Goal: Information Seeking & Learning: Learn about a topic

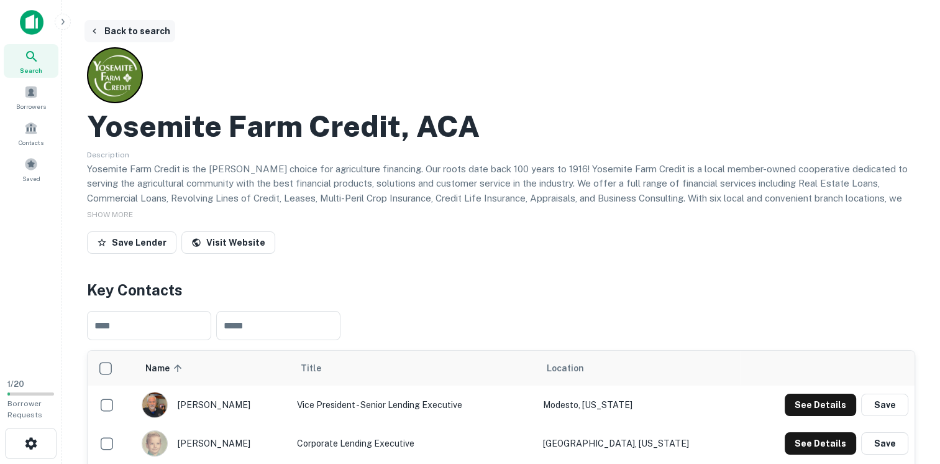
click at [92, 28] on icon "button" at bounding box center [94, 31] width 10 height 10
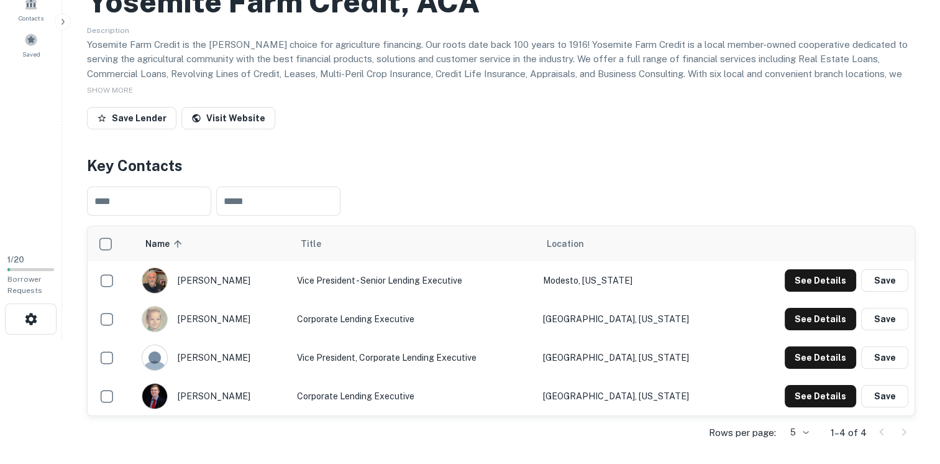
scroll to position [62, 0]
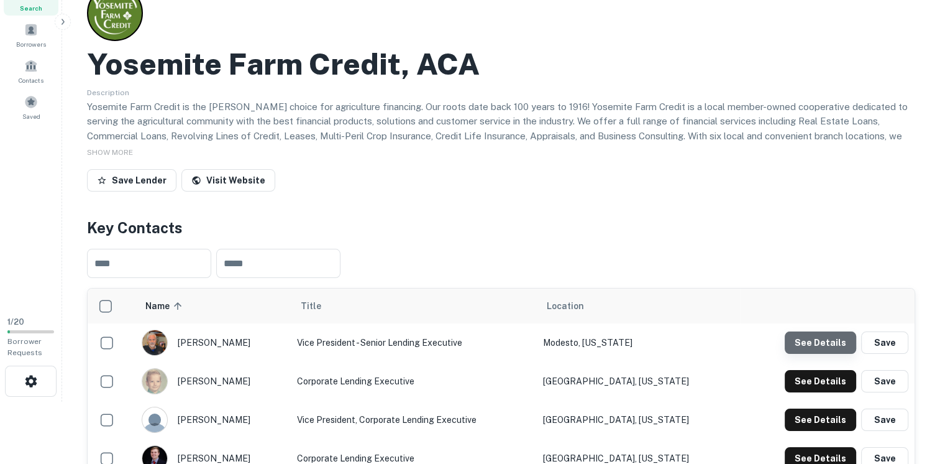
click at [832, 339] on button "See Details" at bounding box center [820, 342] width 71 height 22
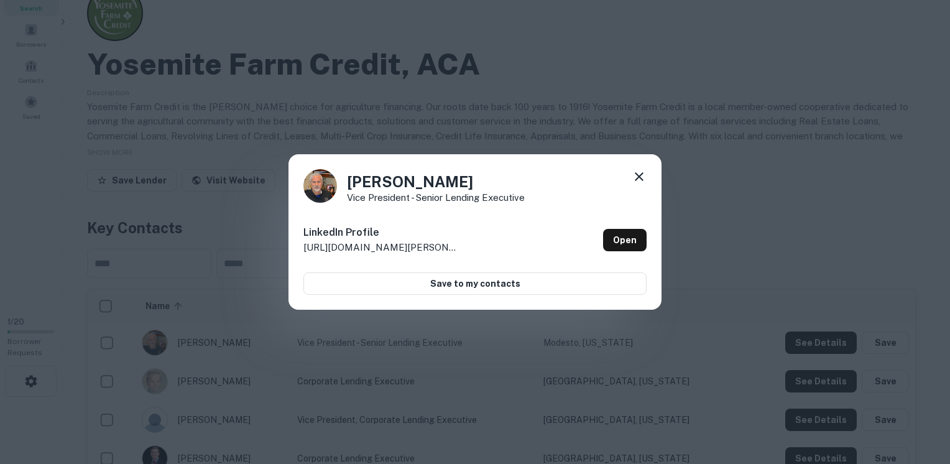
click at [639, 179] on icon at bounding box center [638, 176] width 15 height 15
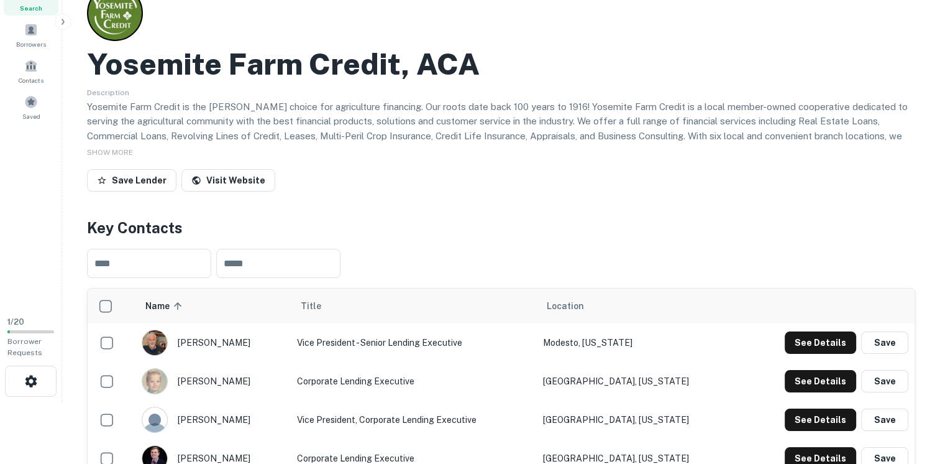
scroll to position [0, 0]
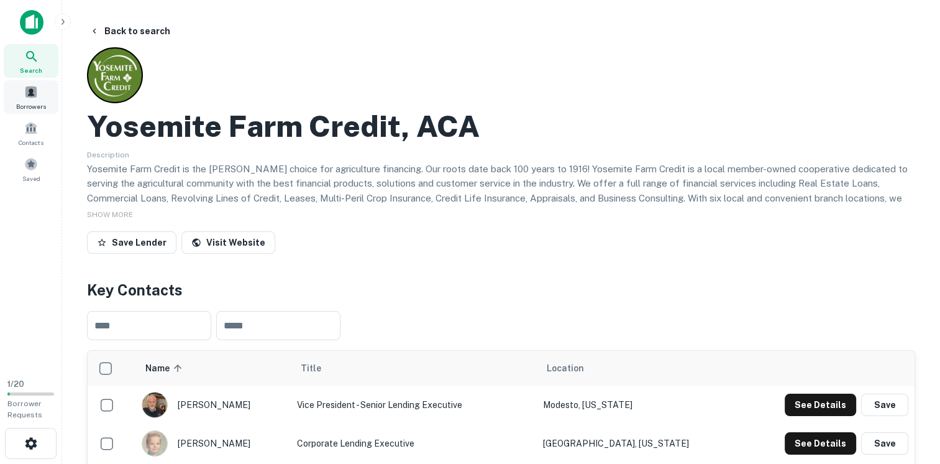
click at [22, 87] on div "Borrowers" at bounding box center [31, 97] width 55 height 34
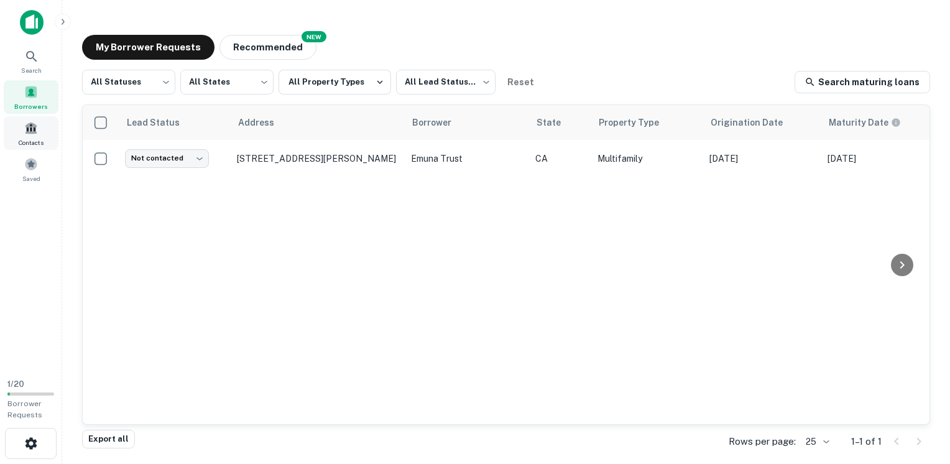
click at [27, 137] on span "Contacts" at bounding box center [31, 142] width 25 height 10
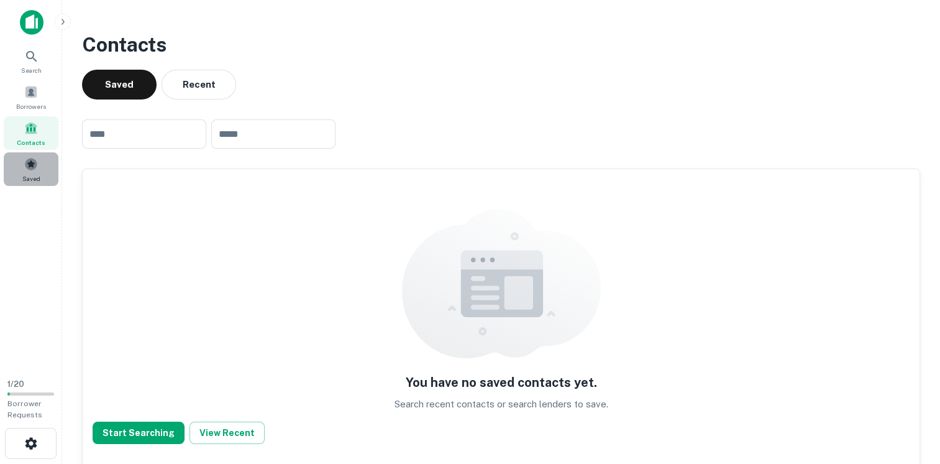
click at [29, 170] on span at bounding box center [31, 164] width 14 height 14
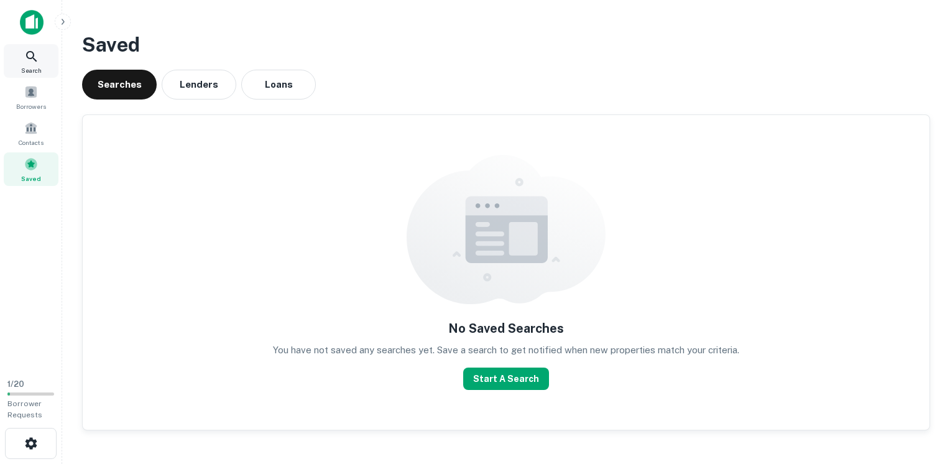
click at [33, 63] on div "Search" at bounding box center [31, 61] width 55 height 34
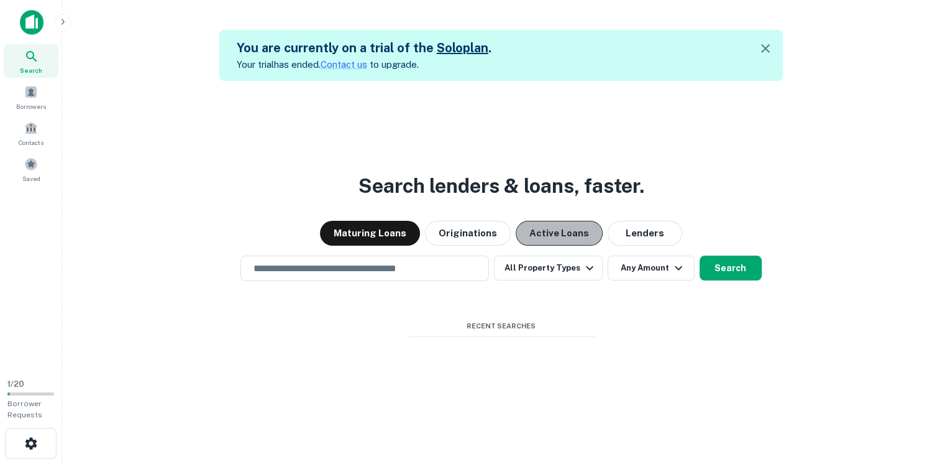
click at [577, 239] on button "Active Loans" at bounding box center [559, 233] width 87 height 25
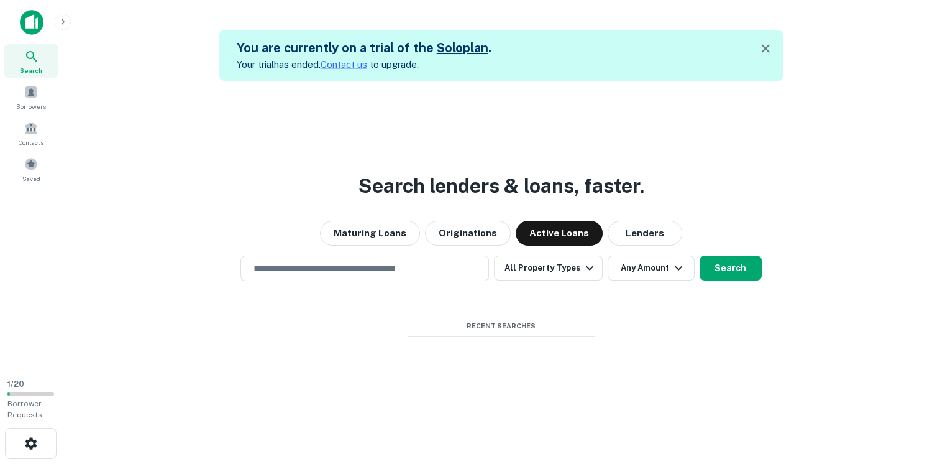
click at [748, 272] on button "Search" at bounding box center [731, 267] width 62 height 25
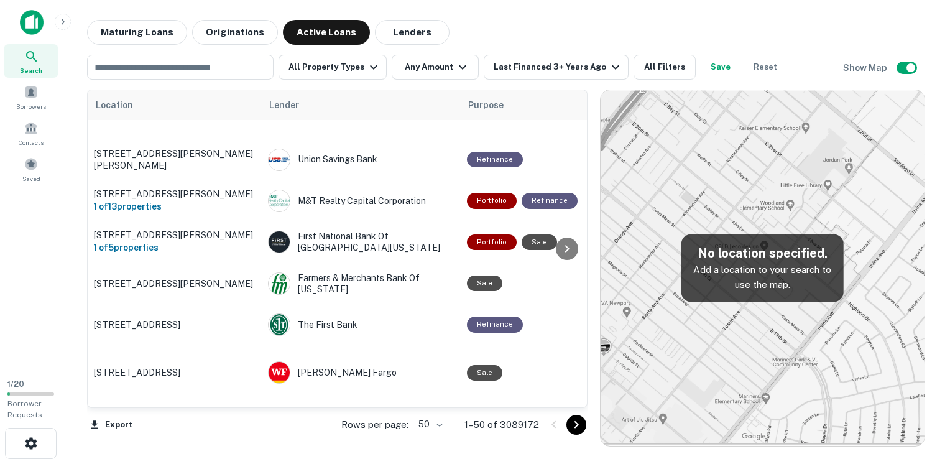
scroll to position [497, 0]
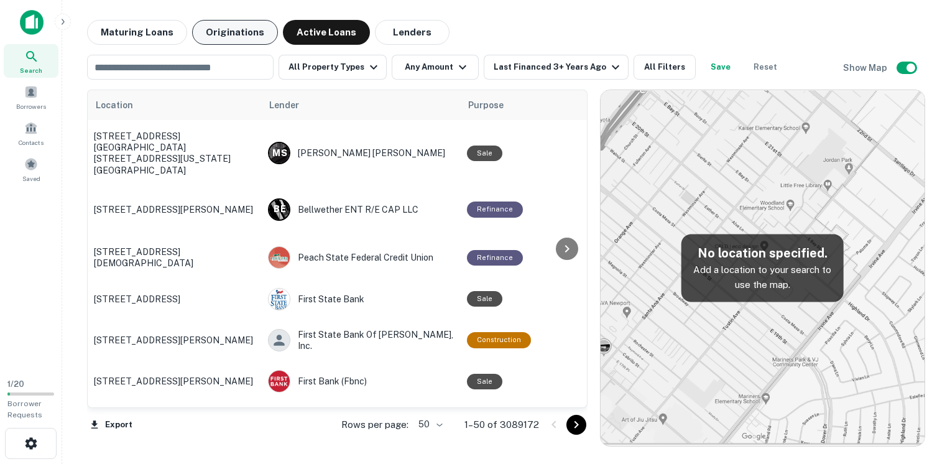
click at [232, 38] on button "Originations" at bounding box center [235, 32] width 86 height 25
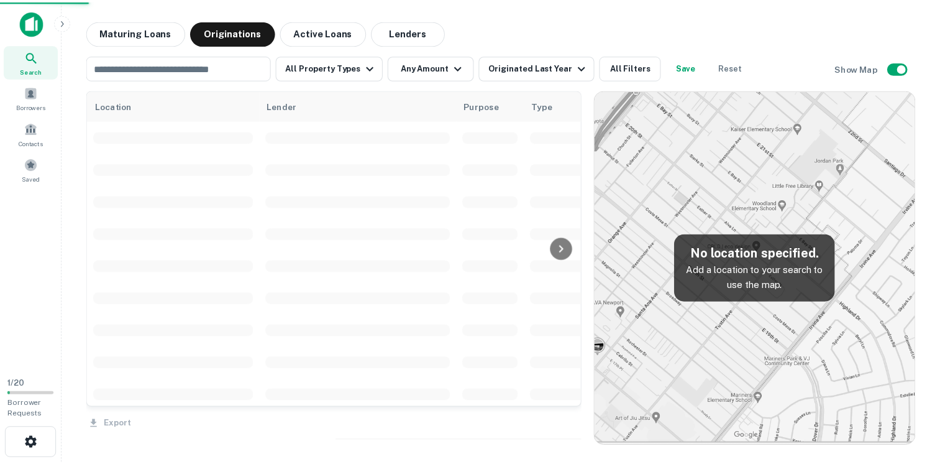
scroll to position [497, 0]
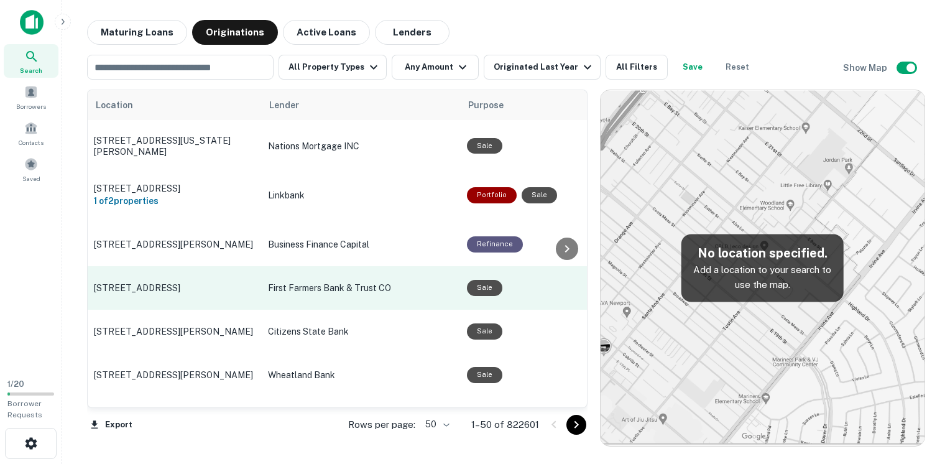
click at [472, 280] on div "Sale" at bounding box center [484, 288] width 35 height 16
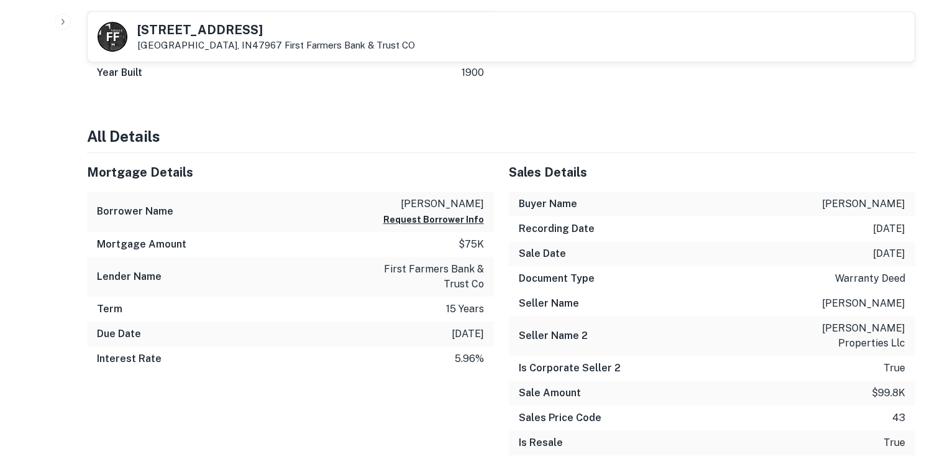
scroll to position [684, 0]
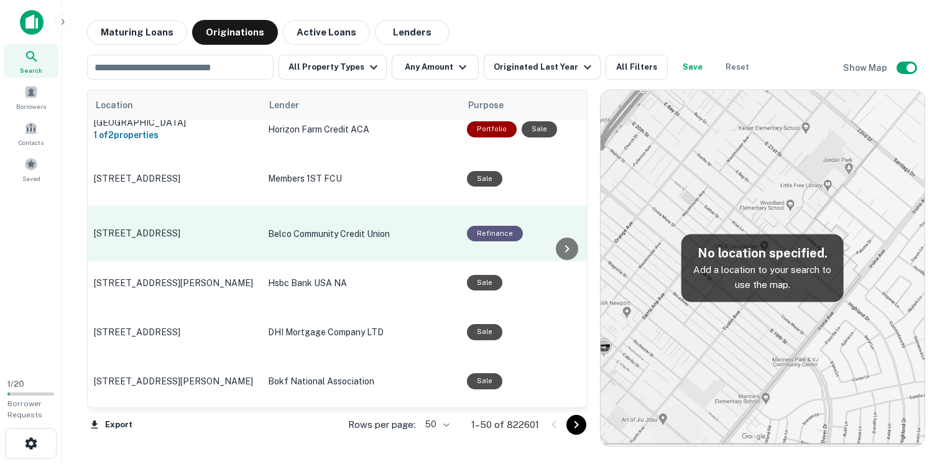
scroll to position [186, 0]
